Goal: Information Seeking & Learning: Learn about a topic

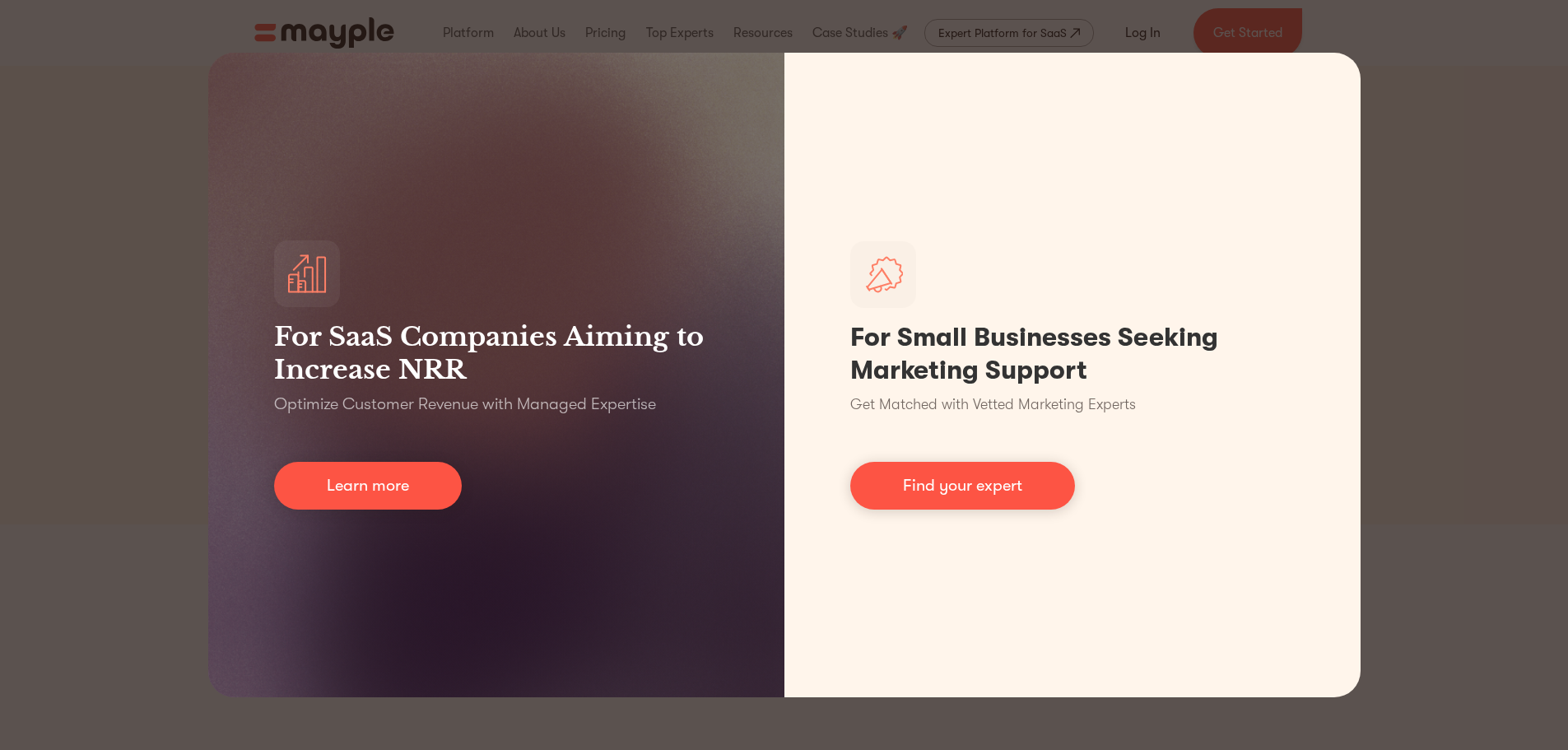
click at [1381, 472] on div "For SaaS Companies Aiming to Increase NRR Optimize Customer Revenue with Manage…" at bounding box center [784, 375] width 1568 height 750
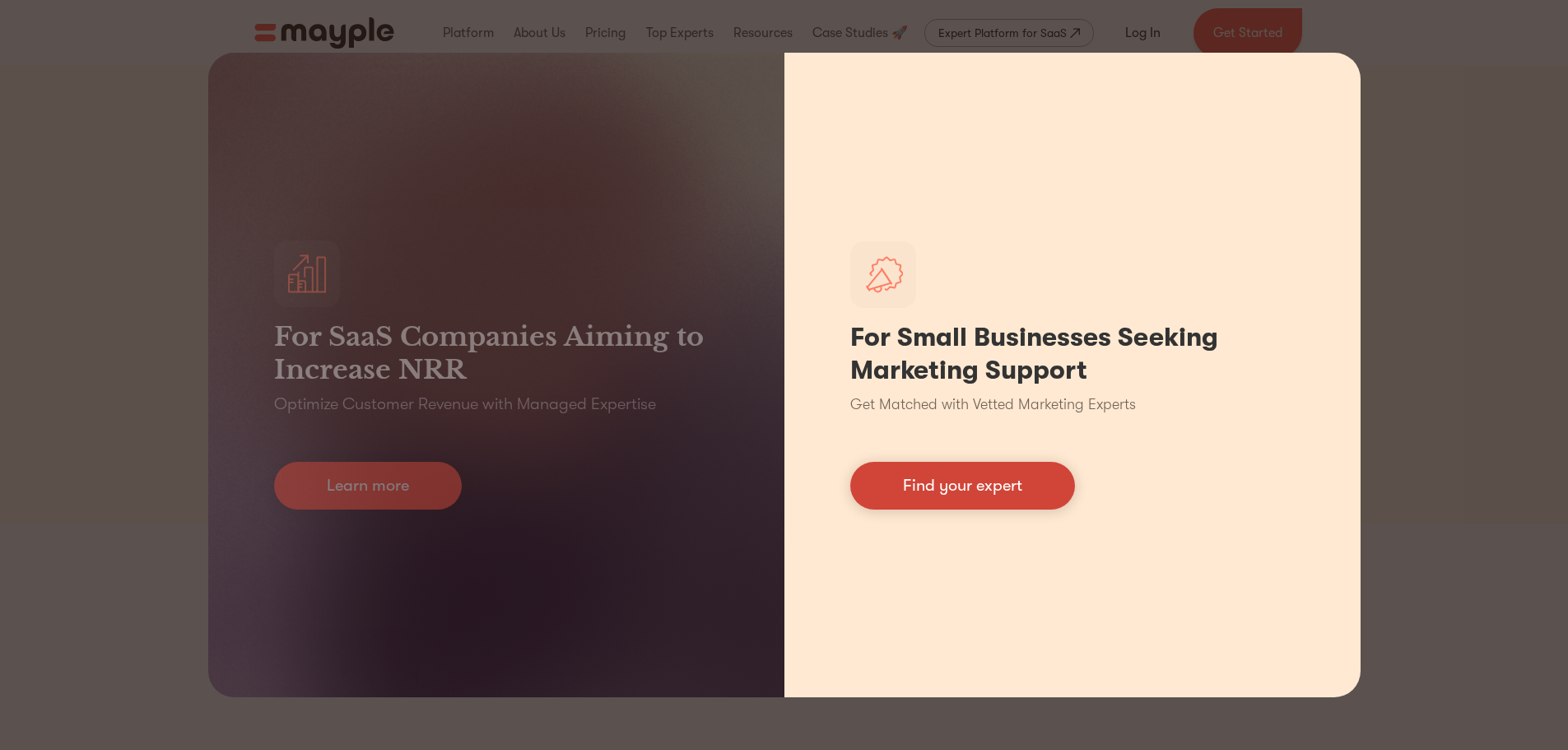
click at [1030, 488] on link "Find your expert" at bounding box center [963, 486] width 225 height 48
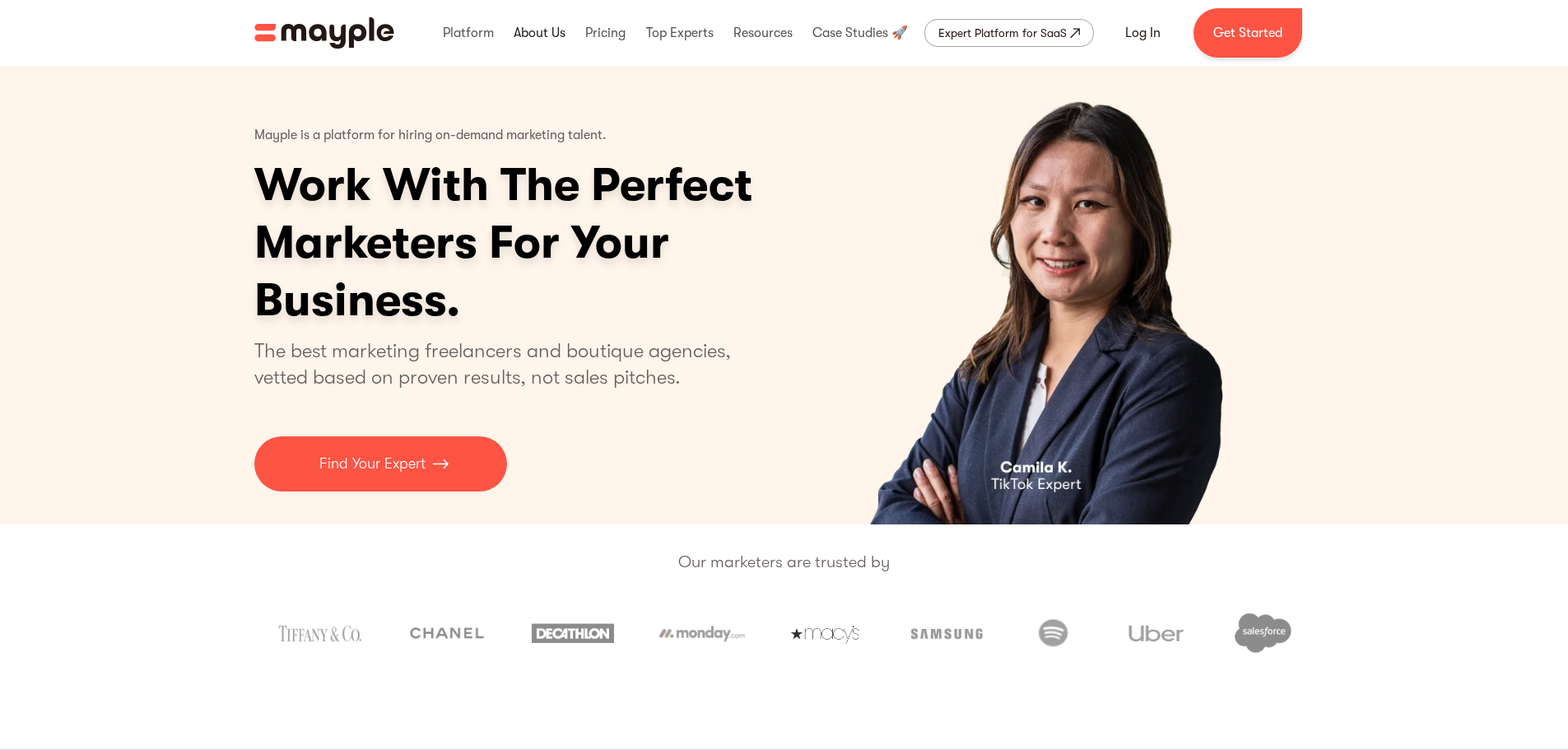
click at [538, 36] on link at bounding box center [540, 33] width 60 height 53
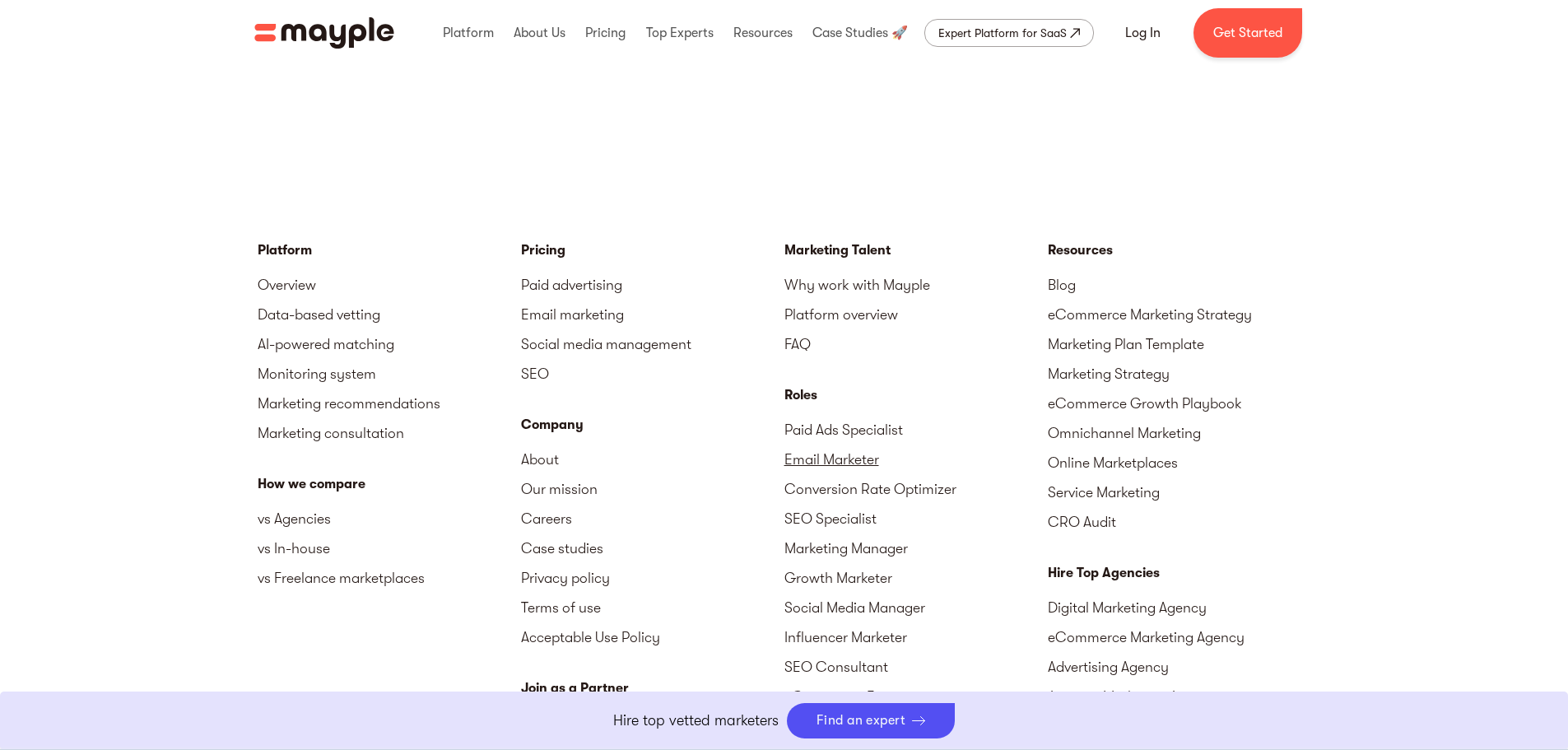
scroll to position [4810, 0]
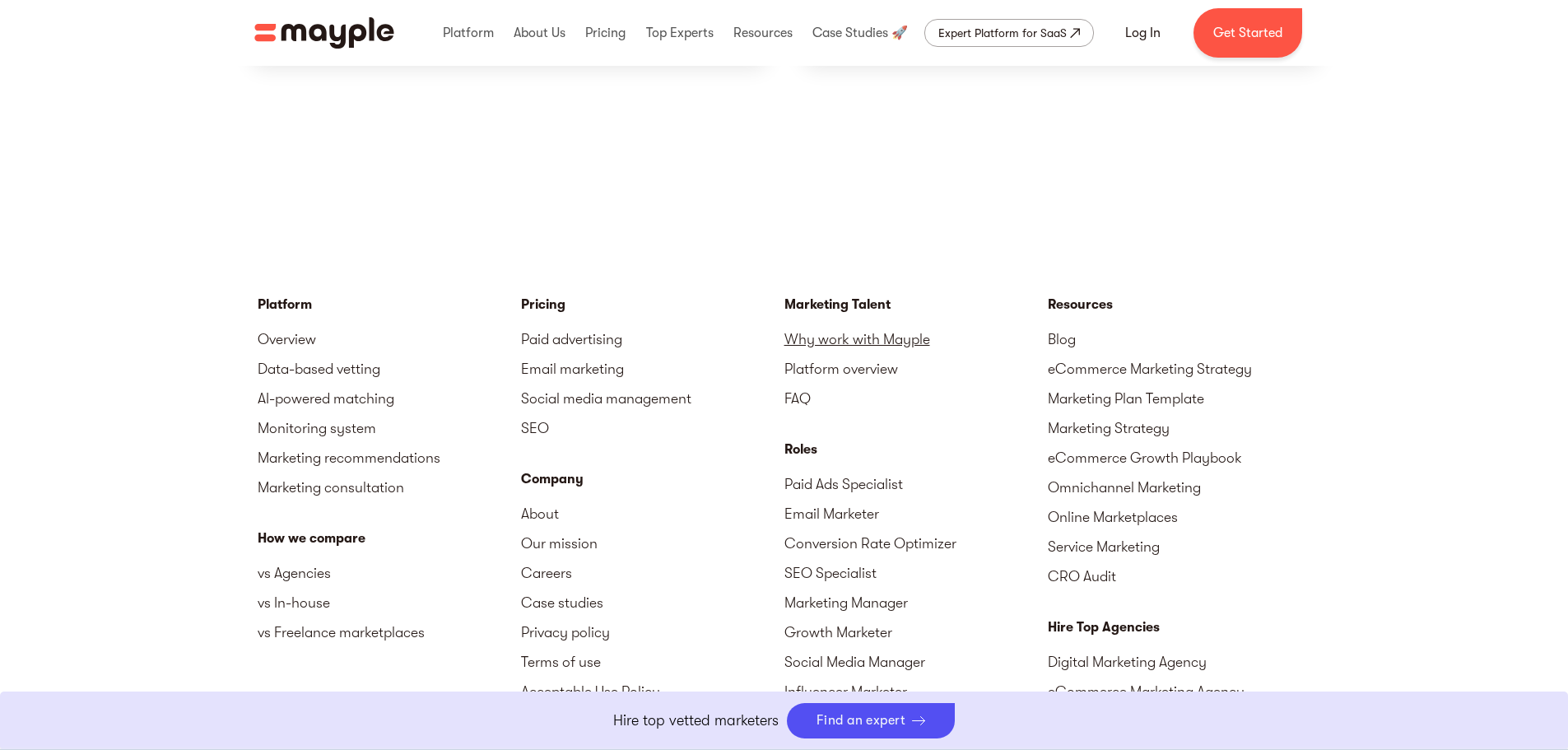
click at [847, 324] on link "Why work with Mayple" at bounding box center [916, 339] width 263 height 29
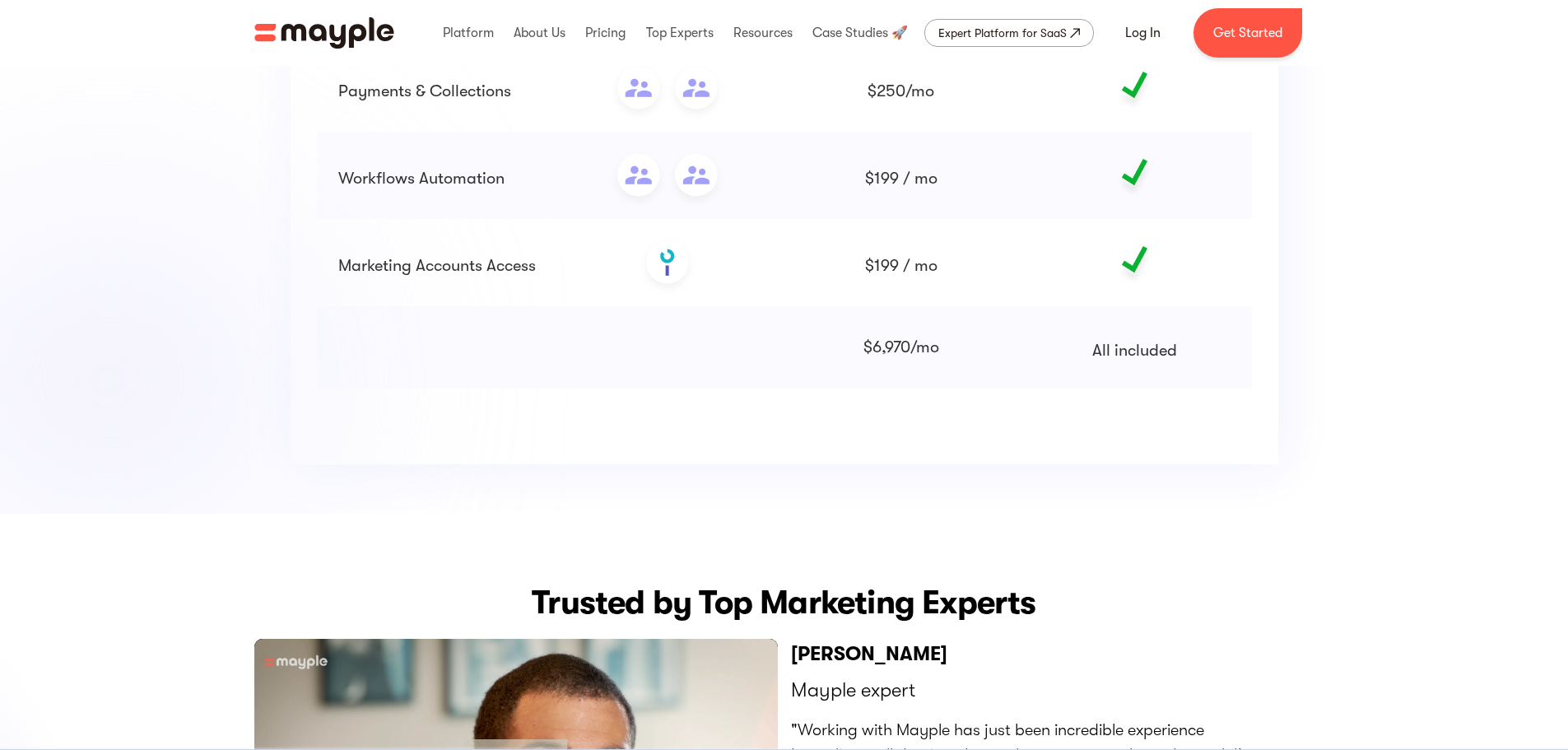
scroll to position [3047, 0]
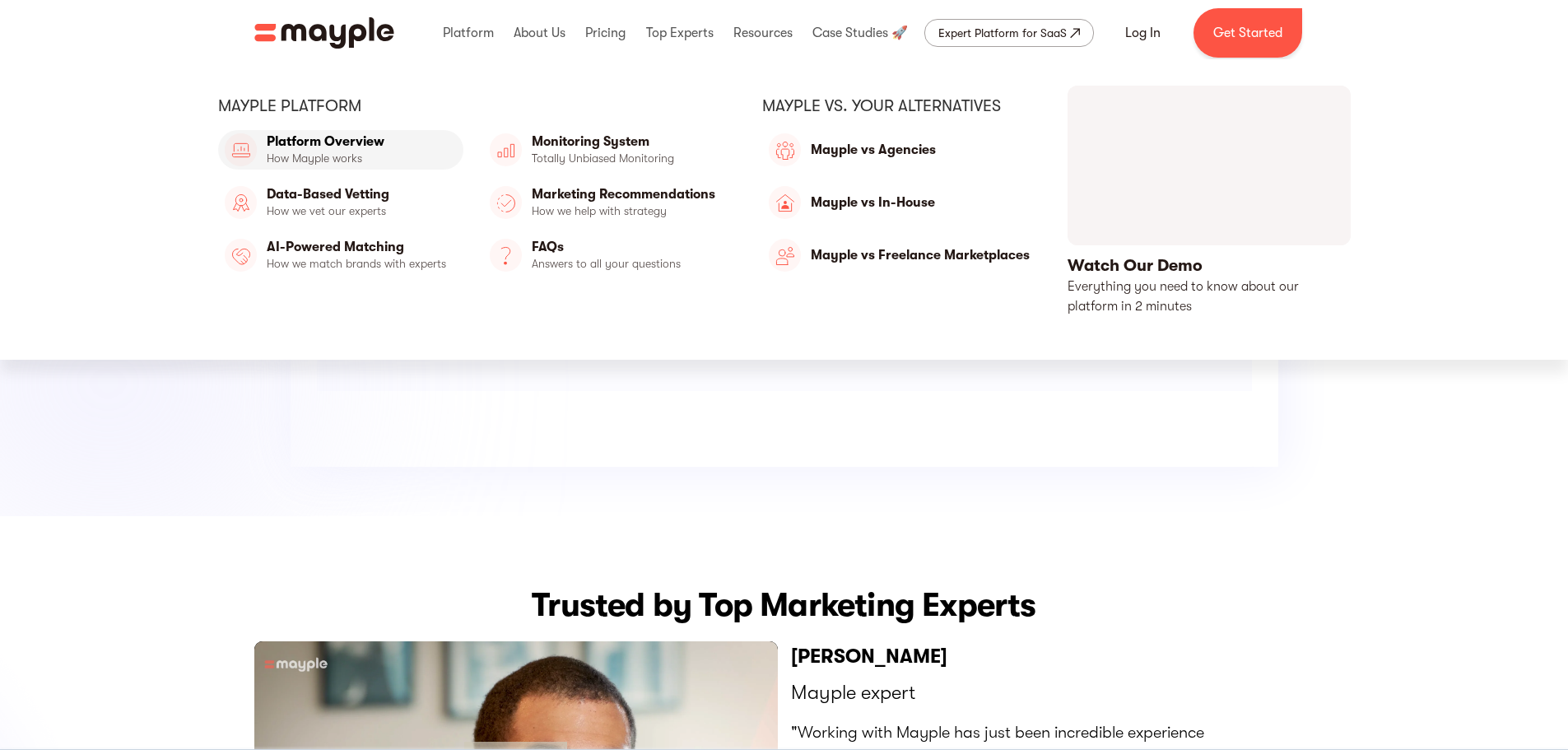
click at [376, 147] on link "Platform Overview" at bounding box center [341, 149] width 246 height 39
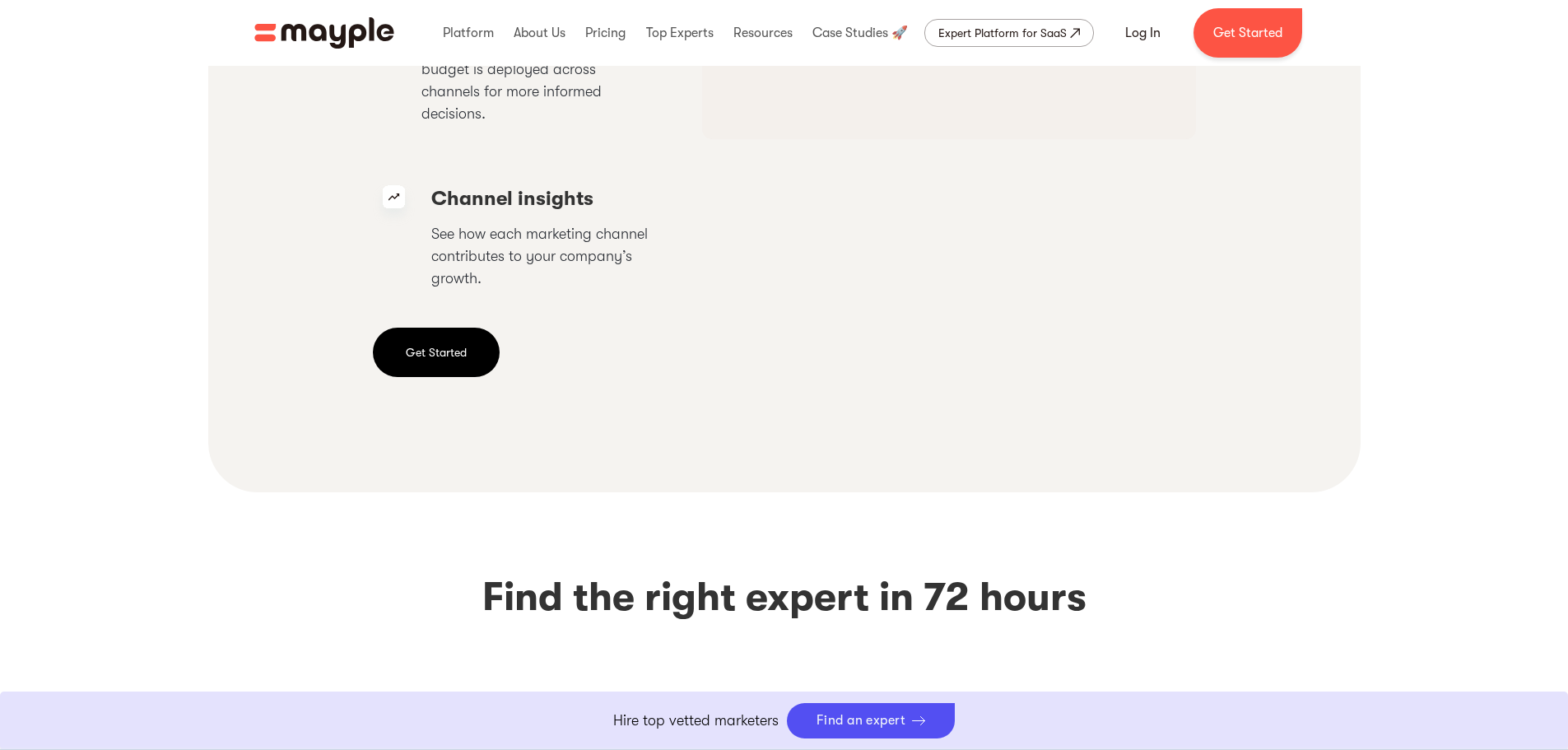
scroll to position [3787, 0]
